Goal: Information Seeking & Learning: Understand process/instructions

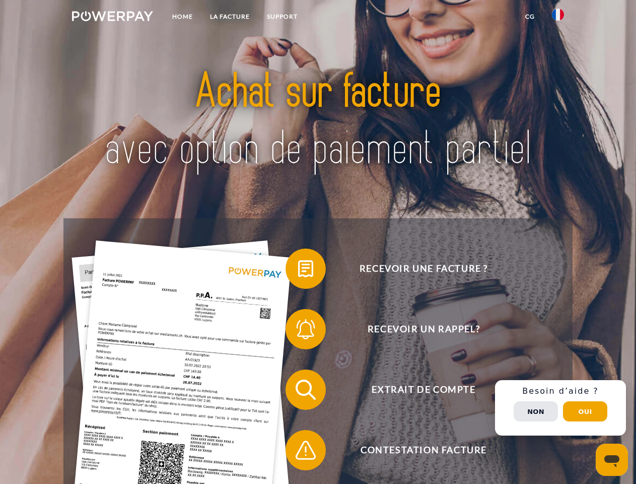
click at [112, 18] on img at bounding box center [112, 16] width 81 height 10
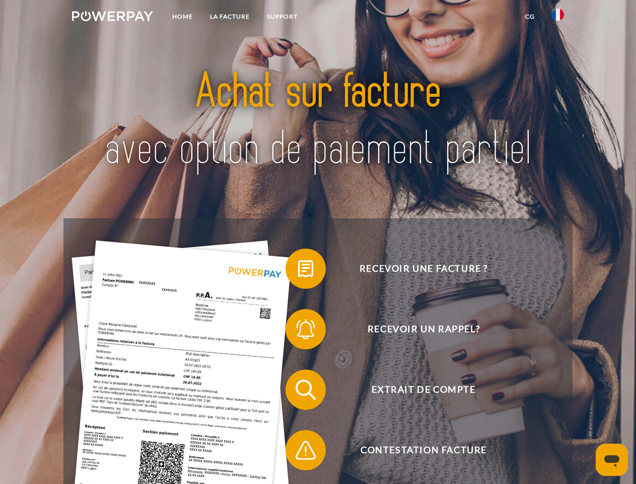
click at [558, 18] on img at bounding box center [558, 15] width 12 height 12
click at [530, 17] on link "CG" at bounding box center [530, 17] width 27 height 18
click at [298, 271] on span at bounding box center [291, 268] width 50 height 50
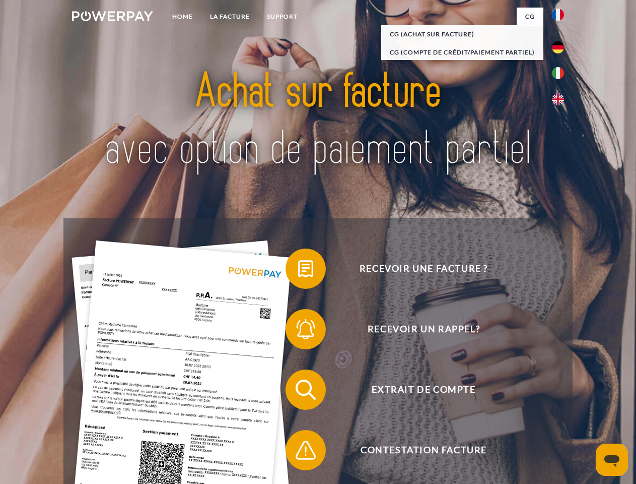
click at [298, 331] on div "Recevoir une facture ? Recevoir un rappel? Extrait de compte retour" at bounding box center [317, 419] width 509 height 403
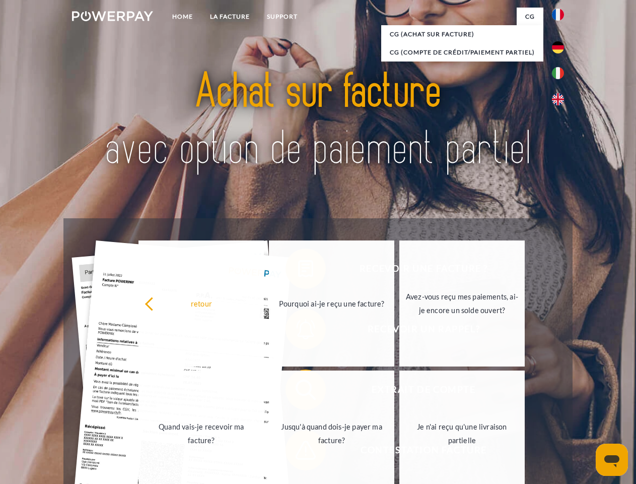
click at [298, 392] on link "Jusqu'à quand dois-je payer ma facture?" at bounding box center [331, 433] width 125 height 126
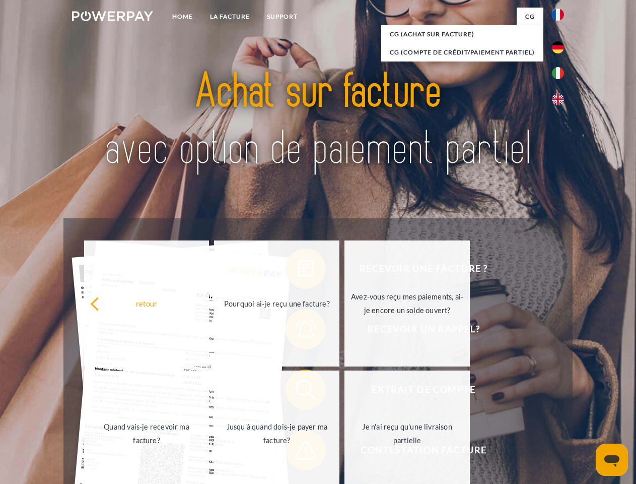
click at [298, 452] on span at bounding box center [291, 450] width 50 height 50
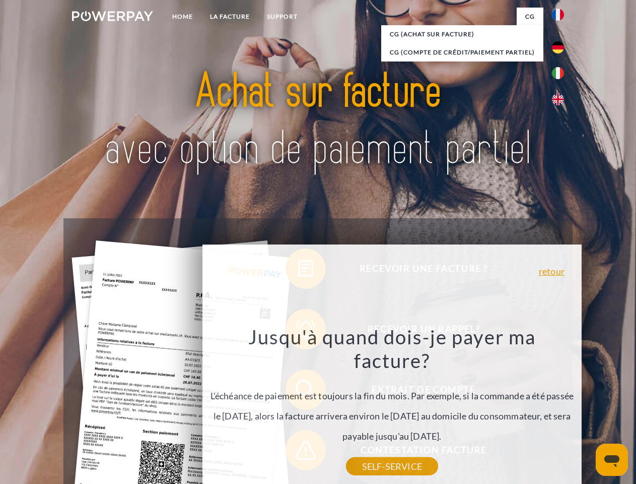
click at [561, 408] on div "Recevoir une facture ? Recevoir un rappel? Extrait de compte retour" at bounding box center [317, 419] width 509 height 403
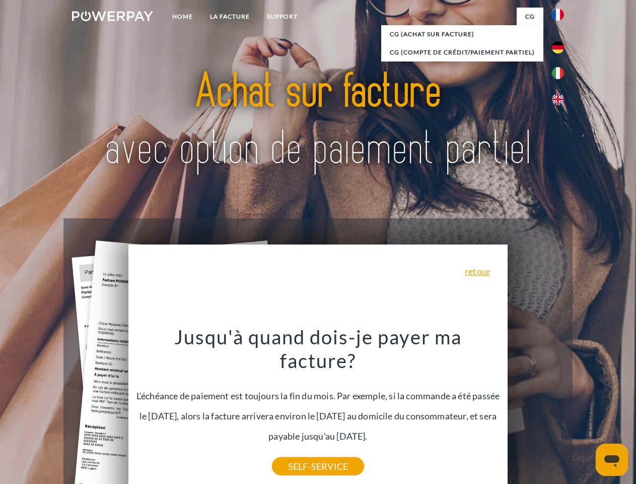
click at [536, 410] on span "Extrait de compte" at bounding box center [423, 389] width 247 height 40
click at [586, 411] on header "Home LA FACTURE Support" at bounding box center [318, 348] width 636 height 696
